Goal: Information Seeking & Learning: Learn about a topic

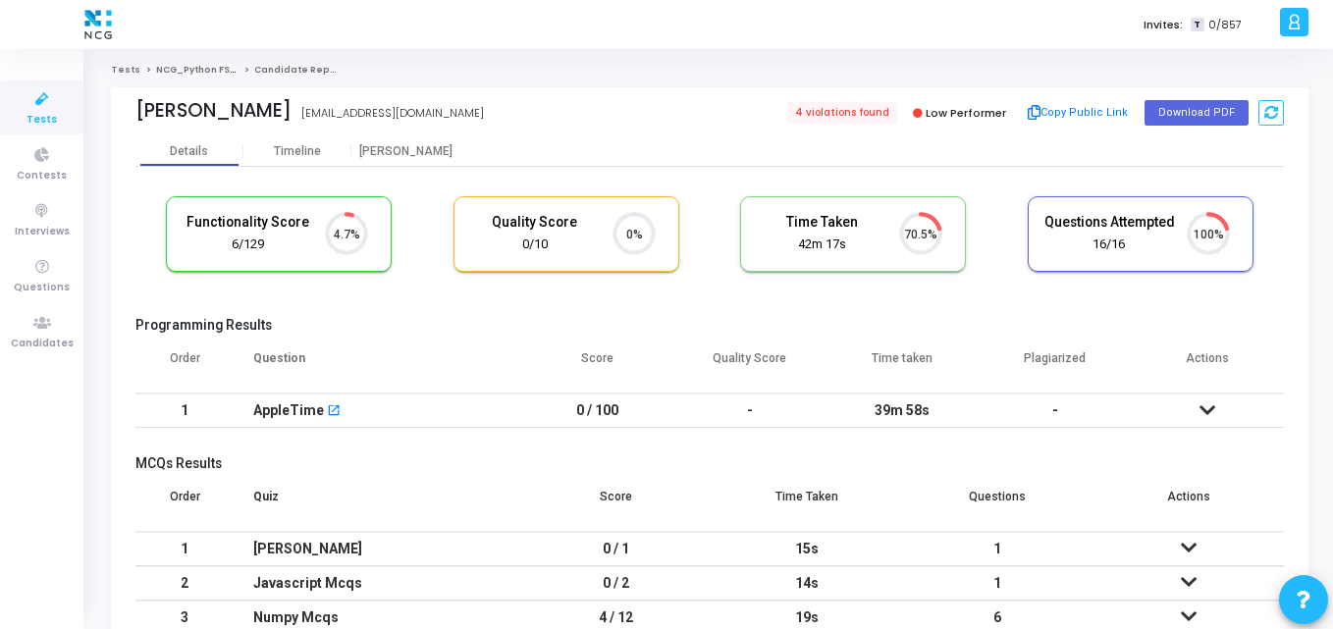
scroll to position [9, 9]
drag, startPoint x: 297, startPoint y: 116, endPoint x: 100, endPoint y: 117, distance: 197.3
click at [100, 117] on div "Tests NCG_Python FS_Developer_2025 Candidate Report [PERSON_NAME] [EMAIL_ADDRES…" at bounding box center [709, 394] width 1246 height 660
copy div "[PERSON_NAME]"
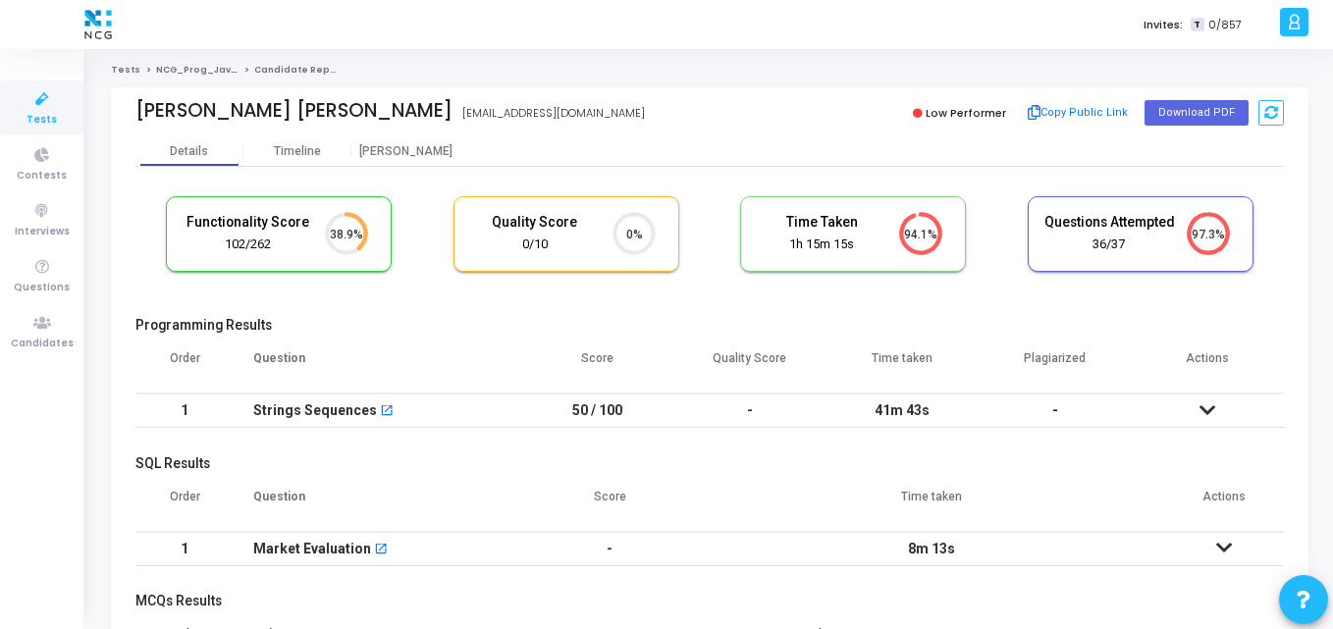
click at [511, 303] on cj-candidate-results "Functionality Score 102/262 38.9% Quality Score 0/10 0% Time Taken calculated o…" at bounding box center [709, 553] width 1148 height 734
click at [290, 108] on div "Sujit Kumar Roul" at bounding box center [293, 110] width 317 height 23
click at [520, 142] on div "Details Timeline Proctor" at bounding box center [709, 150] width 1148 height 29
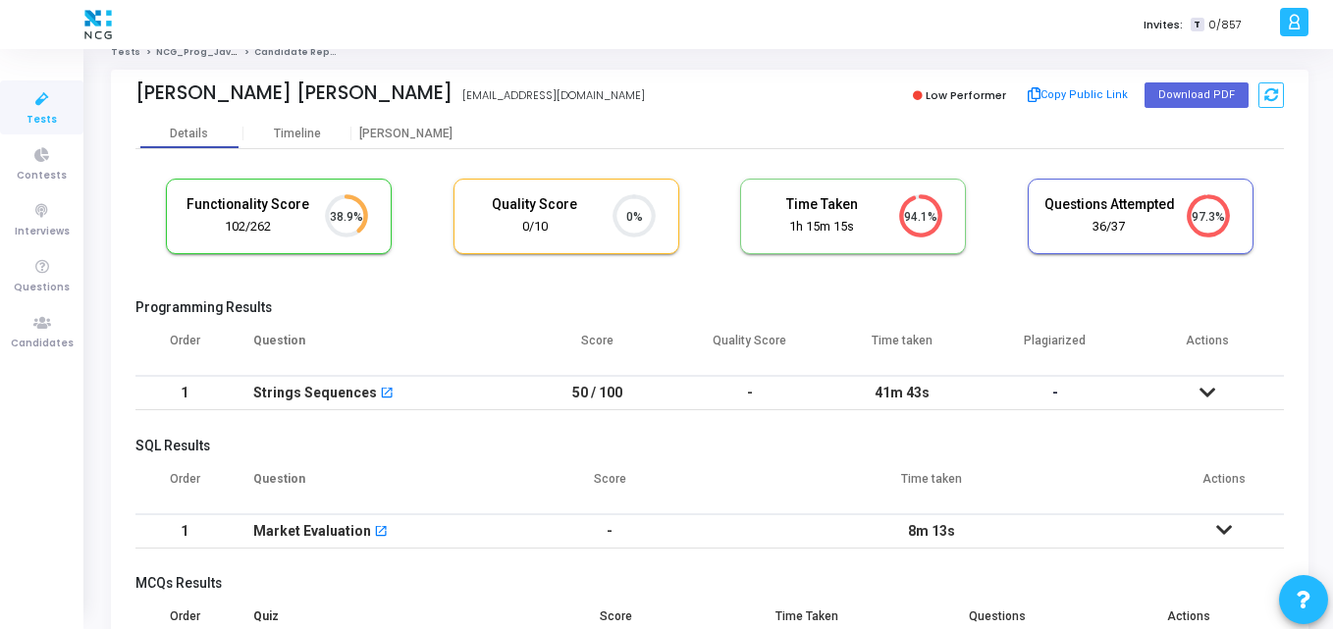
click at [1215, 389] on icon at bounding box center [1207, 393] width 16 height 14
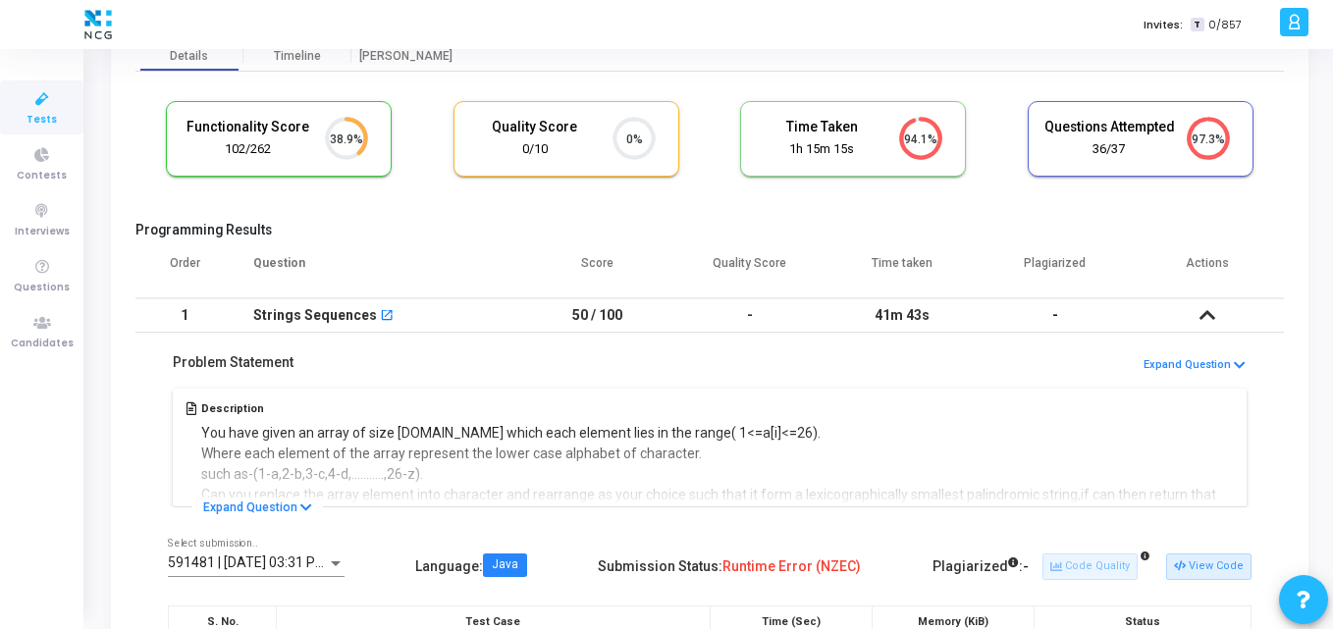
scroll to position [94, 0]
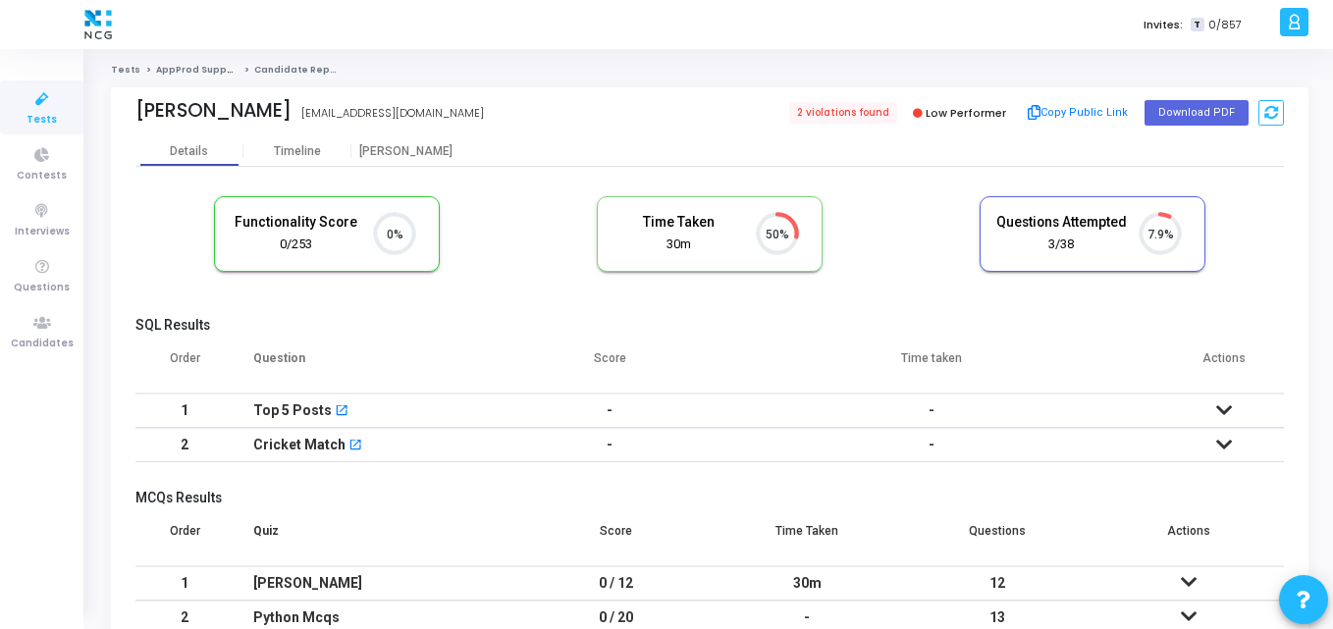
scroll to position [9, 9]
click at [291, 106] on div "Aniket Birwadkar" at bounding box center [213, 110] width 156 height 23
drag, startPoint x: 293, startPoint y: 106, endPoint x: 105, endPoint y: 77, distance: 190.7
click at [105, 77] on div "Tests AppProd Support_NCG_L3 Candidate Report Aniket Birwadkar birwadkaraniket@…" at bounding box center [709, 394] width 1246 height 660
click at [183, 123] on div "Aniket Birwadkar birwadkaraniket@ymail.com" at bounding box center [417, 113] width 564 height 28
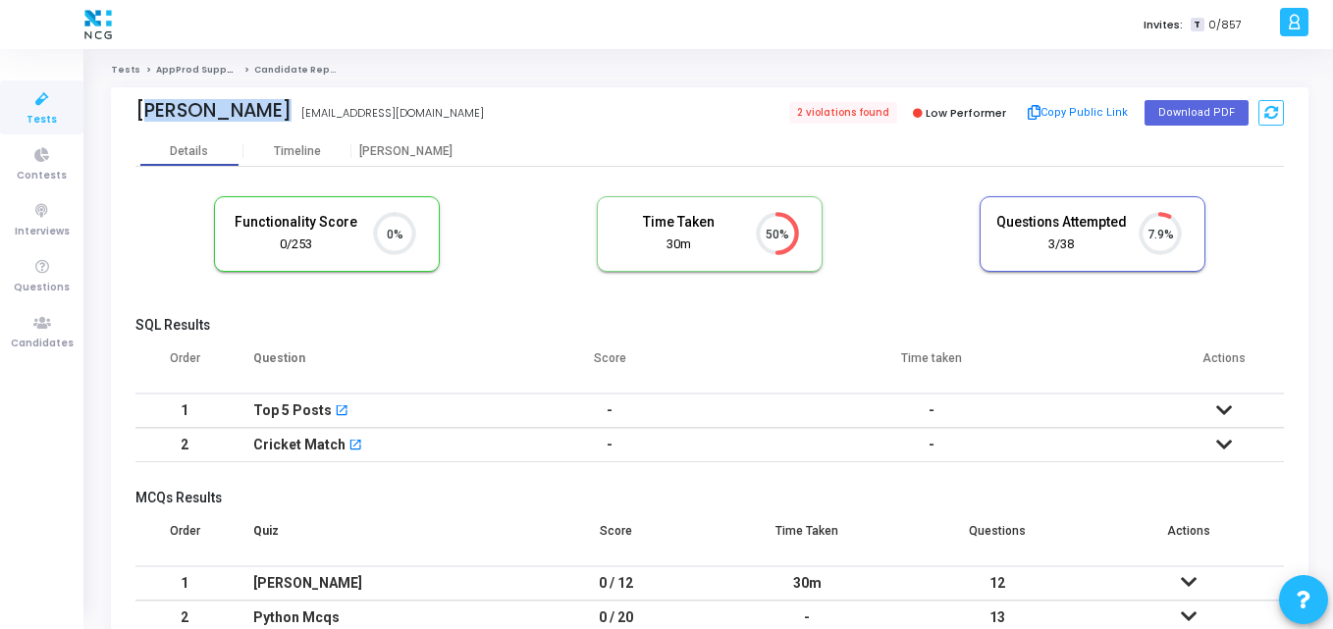
drag, startPoint x: 139, startPoint y: 111, endPoint x: 311, endPoint y: 122, distance: 172.1
click at [311, 122] on div "Aniket Birwadkar birwadkaraniket@ymail.com" at bounding box center [417, 113] width 564 height 28
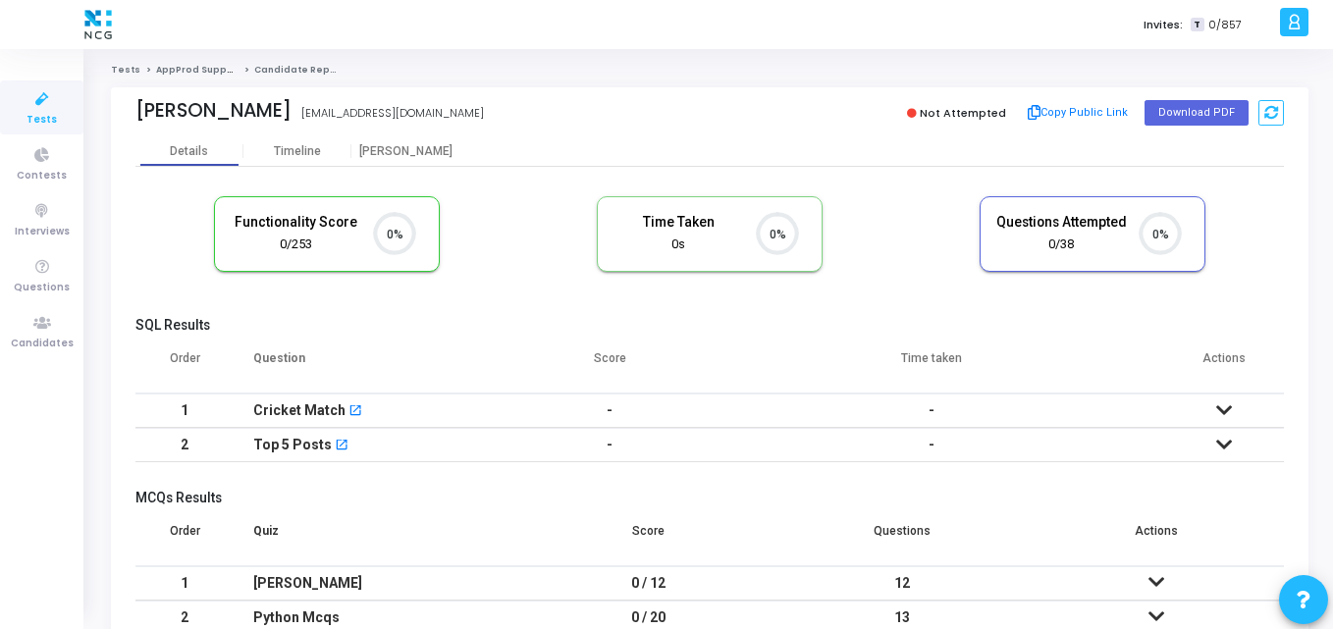
scroll to position [9, 9]
